Goal: Transaction & Acquisition: Purchase product/service

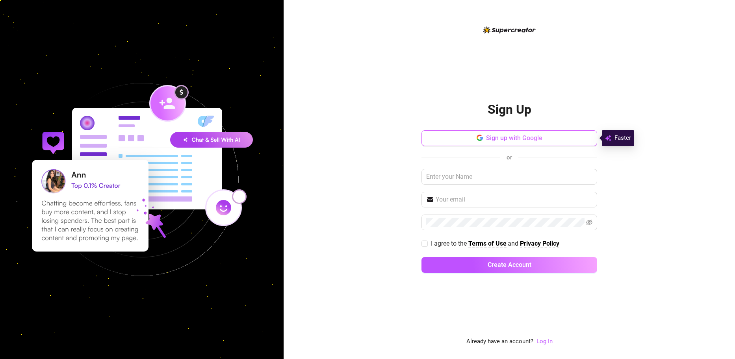
click at [471, 143] on button "Sign up with Google" at bounding box center [509, 138] width 176 height 16
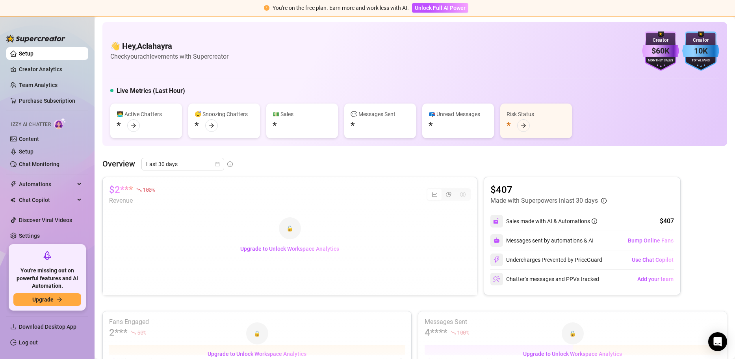
scroll to position [6, 0]
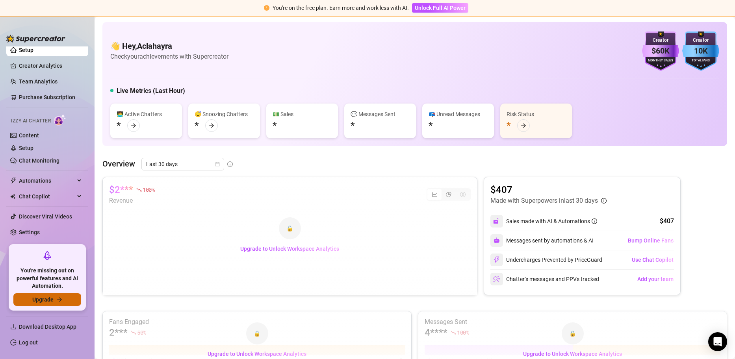
click at [61, 293] on button "Upgrade" at bounding box center [47, 299] width 68 height 13
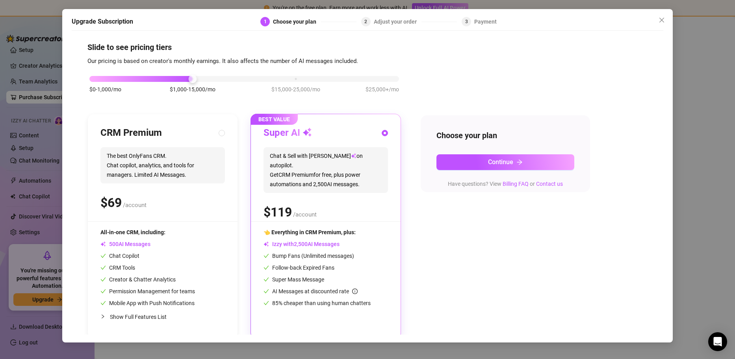
scroll to position [8, 0]
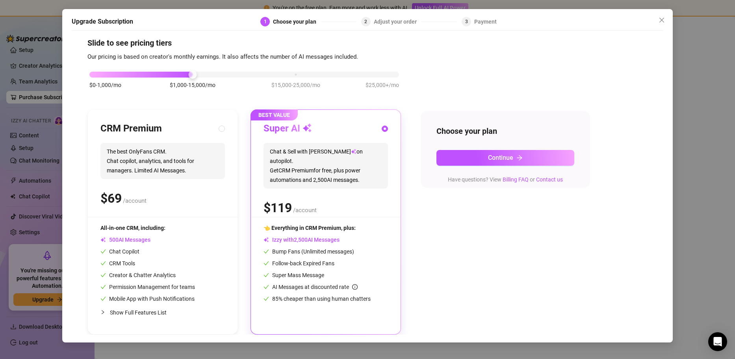
click at [221, 196] on div "$ /account" at bounding box center [162, 199] width 124 height 20
radio input "true"
radio input "false"
click at [299, 173] on span "Chat & Sell with Izzy on autopilot. Get CRM Premium for free, plus power automa…" at bounding box center [325, 166] width 124 height 46
radio input "false"
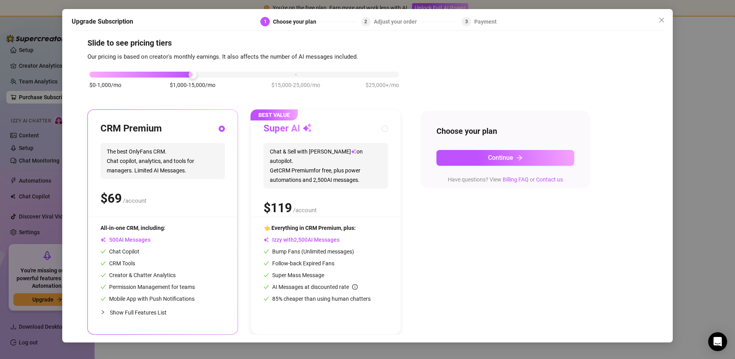
radio input "true"
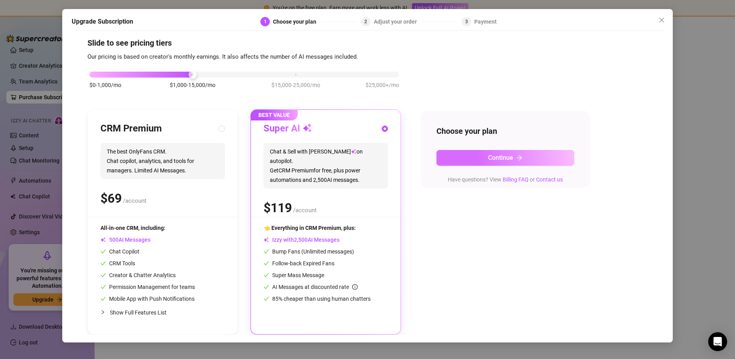
click at [494, 158] on span "Continue" at bounding box center [500, 157] width 25 height 7
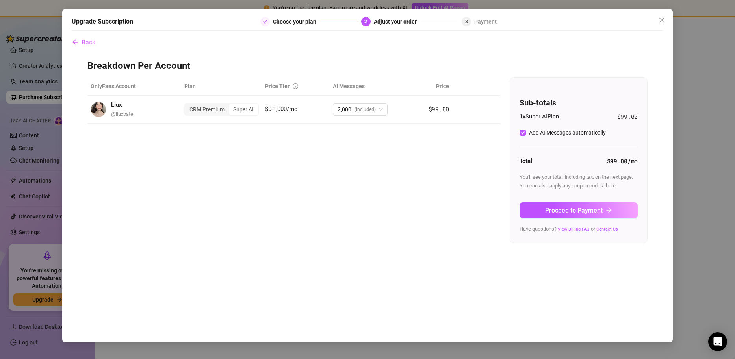
scroll to position [0, 0]
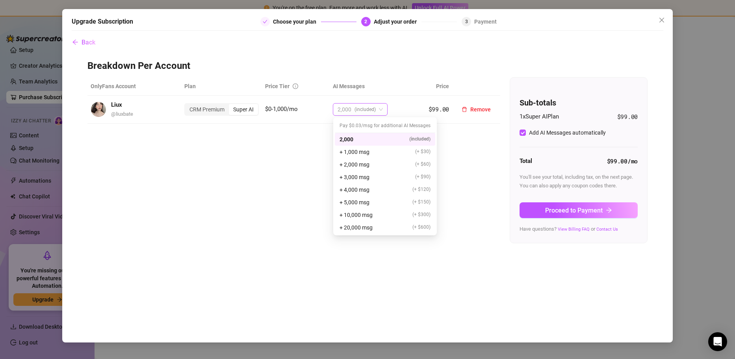
click at [374, 110] on span "(included)" at bounding box center [364, 110] width 21 height 12
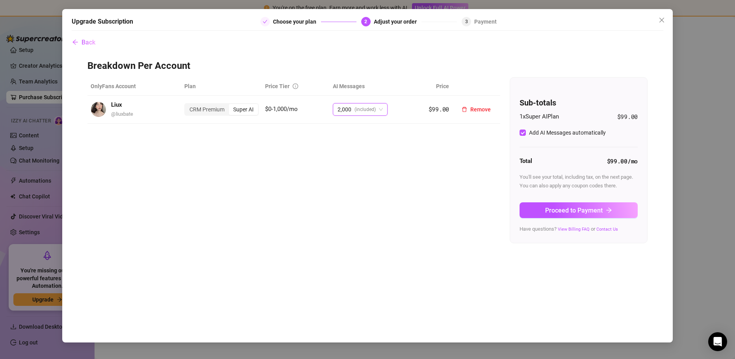
click at [374, 110] on span "(included)" at bounding box center [364, 110] width 21 height 12
click at [525, 131] on input "Add AI Messages automatically" at bounding box center [522, 133] width 6 height 6
click at [522, 132] on input "Add AI Messages automatically" at bounding box center [522, 133] width 6 height 6
checkbox input "true"
click at [393, 149] on div "OnlyFans Account Plan Price Tier AI Messages Price Liux @ liuxbate CRM Premium …" at bounding box center [367, 160] width 560 height 166
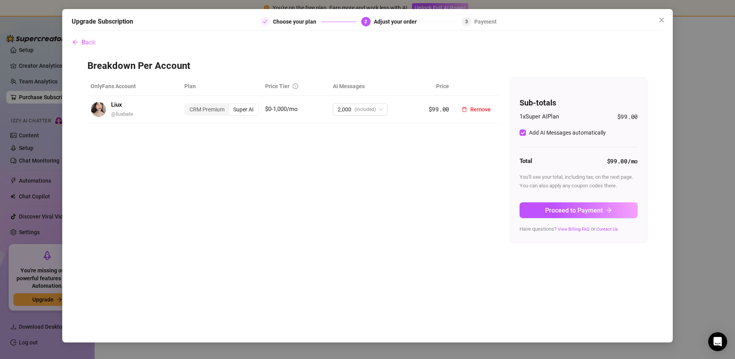
click at [243, 107] on div "Super AI" at bounding box center [243, 109] width 29 height 11
click at [231, 105] on input "Super AI" at bounding box center [231, 105] width 0 height 0
click at [273, 107] on span "$0-1,000/mo" at bounding box center [281, 109] width 33 height 7
click at [380, 109] on span "2,000 (included)" at bounding box center [359, 110] width 45 height 12
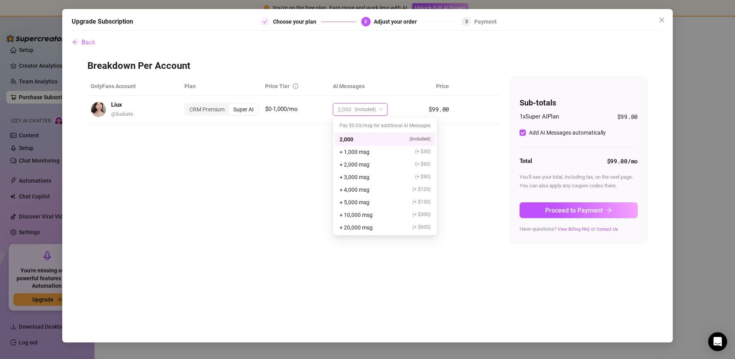
click at [403, 138] on div "2,000 (included)" at bounding box center [384, 139] width 91 height 9
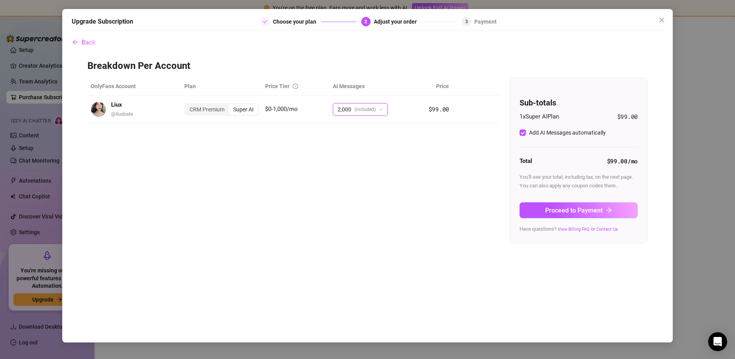
click at [458, 152] on div "OnlyFans Account Plan Price Tier AI Messages Price Liux @ liuxbate CRM Premium …" at bounding box center [367, 160] width 560 height 166
click at [395, 159] on div "OnlyFans Account Plan Price Tier AI Messages Price Liux @ liuxbate CRM Premium …" at bounding box center [367, 160] width 560 height 166
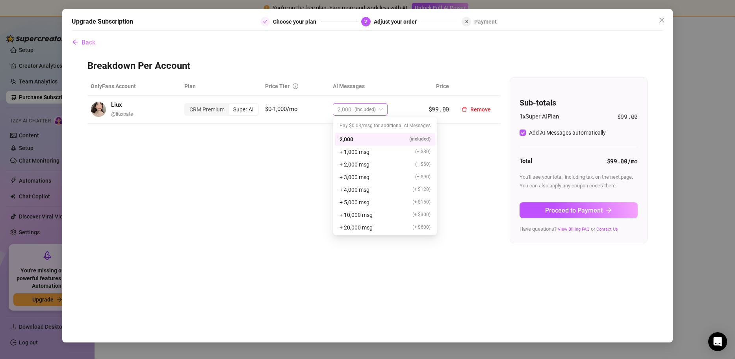
click at [375, 104] on span "(included)" at bounding box center [364, 110] width 21 height 12
click at [454, 159] on div "OnlyFans Account Plan Price Tier AI Messages Price Liux @ liuxbate CRM Premium …" at bounding box center [367, 160] width 560 height 166
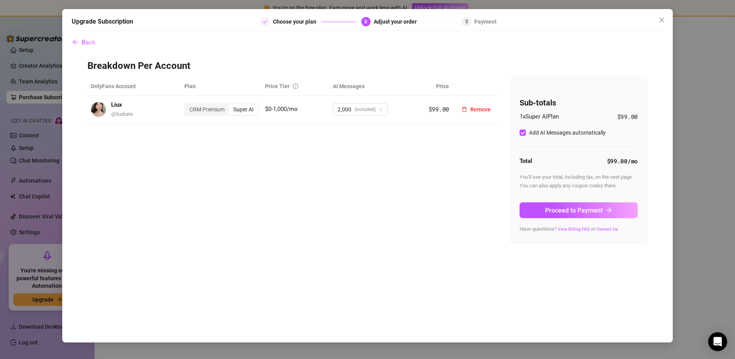
click at [243, 107] on div "Super AI" at bounding box center [243, 109] width 29 height 11
click at [231, 105] on input "Super AI" at bounding box center [231, 105] width 0 height 0
click at [221, 110] on div "CRM Premium" at bounding box center [207, 109] width 44 height 11
click at [187, 105] on input "CRM Premium" at bounding box center [187, 105] width 0 height 0
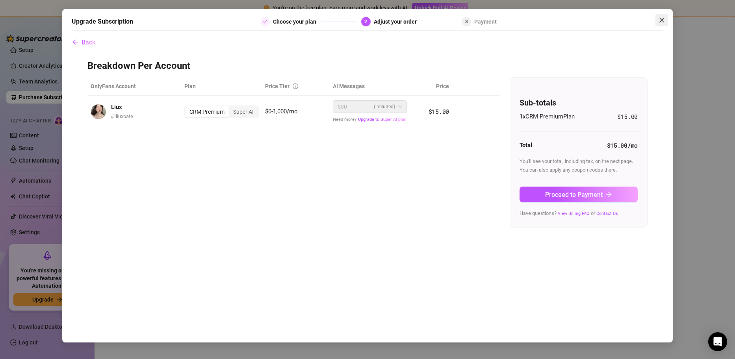
click at [661, 21] on icon "close" at bounding box center [661, 20] width 5 height 5
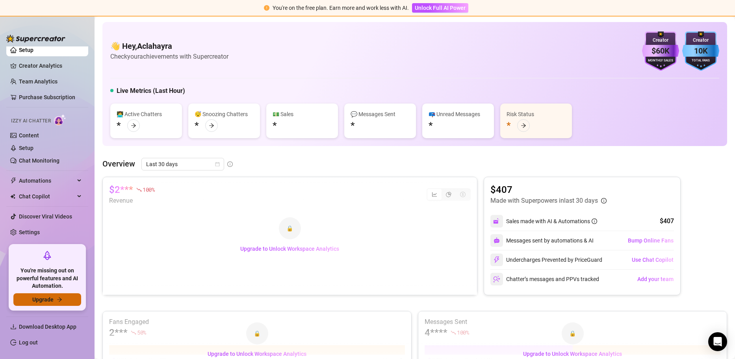
click at [52, 297] on span "Upgrade" at bounding box center [42, 300] width 21 height 6
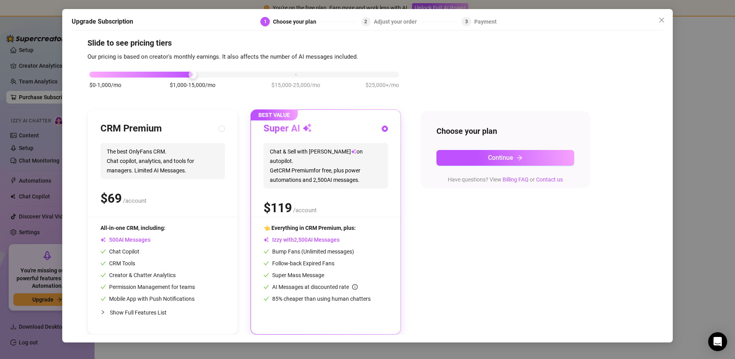
scroll to position [8, 0]
click at [472, 159] on button "Continue" at bounding box center [505, 158] width 138 height 16
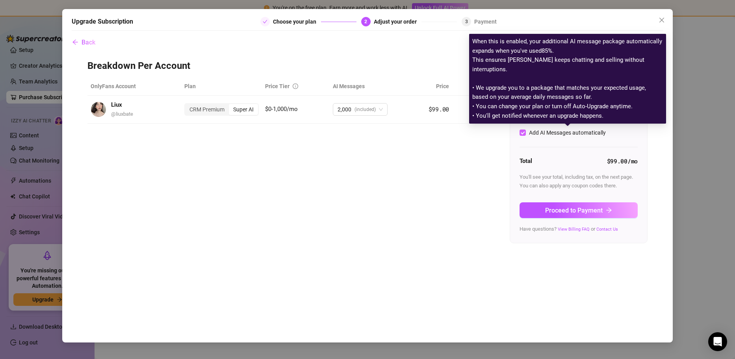
click at [550, 133] on div "Add AI Messages automatically" at bounding box center [567, 132] width 77 height 9
click at [526, 133] on input "Add AI Messages automatically" at bounding box center [522, 133] width 6 height 6
checkbox input "false"
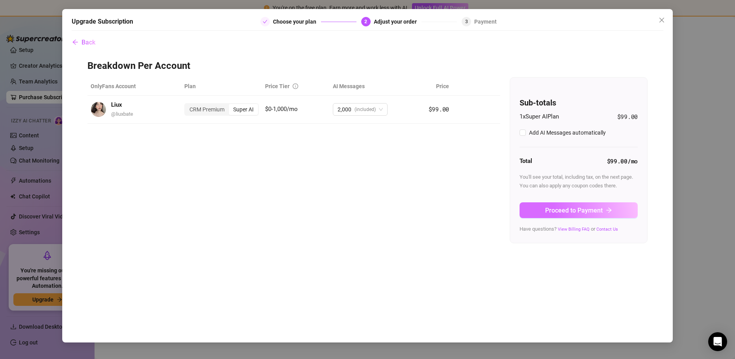
click at [567, 205] on button "Proceed to Payment" at bounding box center [578, 210] width 118 height 16
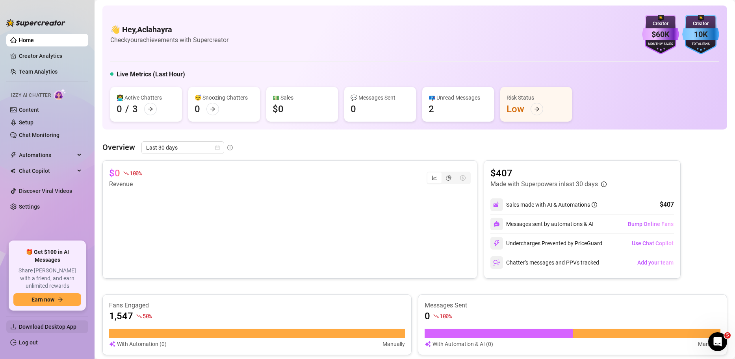
click at [61, 324] on span "Download Desktop App" at bounding box center [47, 327] width 57 height 6
